Goal: Transaction & Acquisition: Subscribe to service/newsletter

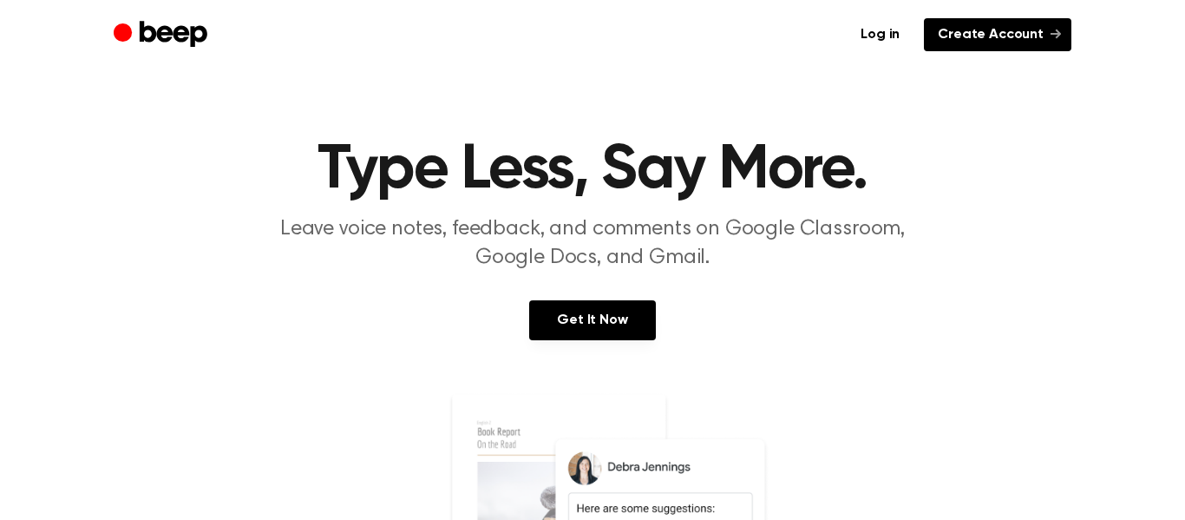
click at [979, 36] on link "Create Account" at bounding box center [997, 34] width 147 height 33
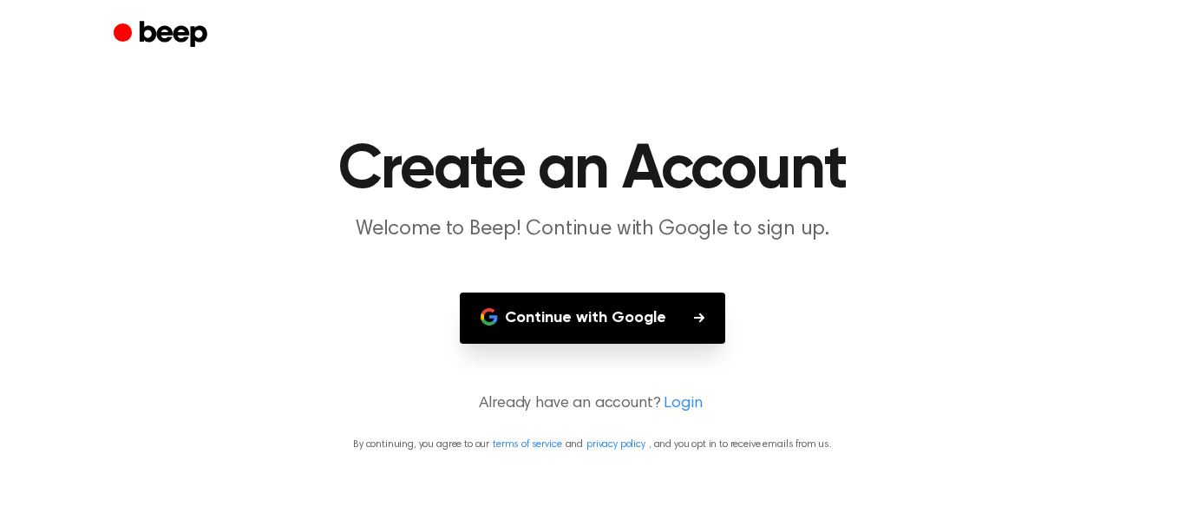
click at [639, 337] on button "Continue with Google" at bounding box center [592, 317] width 265 height 51
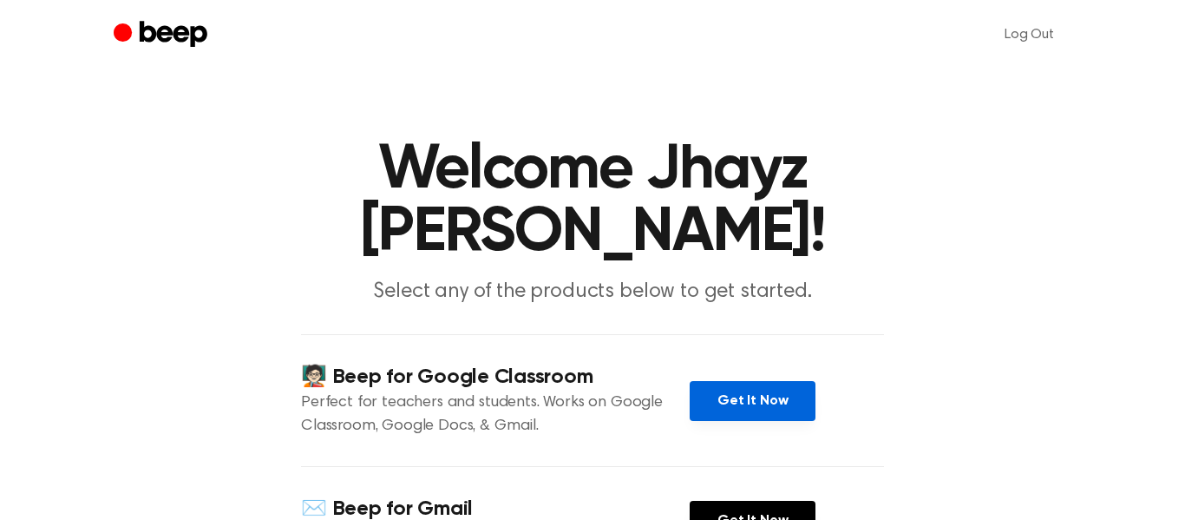
click at [729, 409] on link "Get It Now" at bounding box center [753, 401] width 126 height 40
